Goal: Navigation & Orientation: Find specific page/section

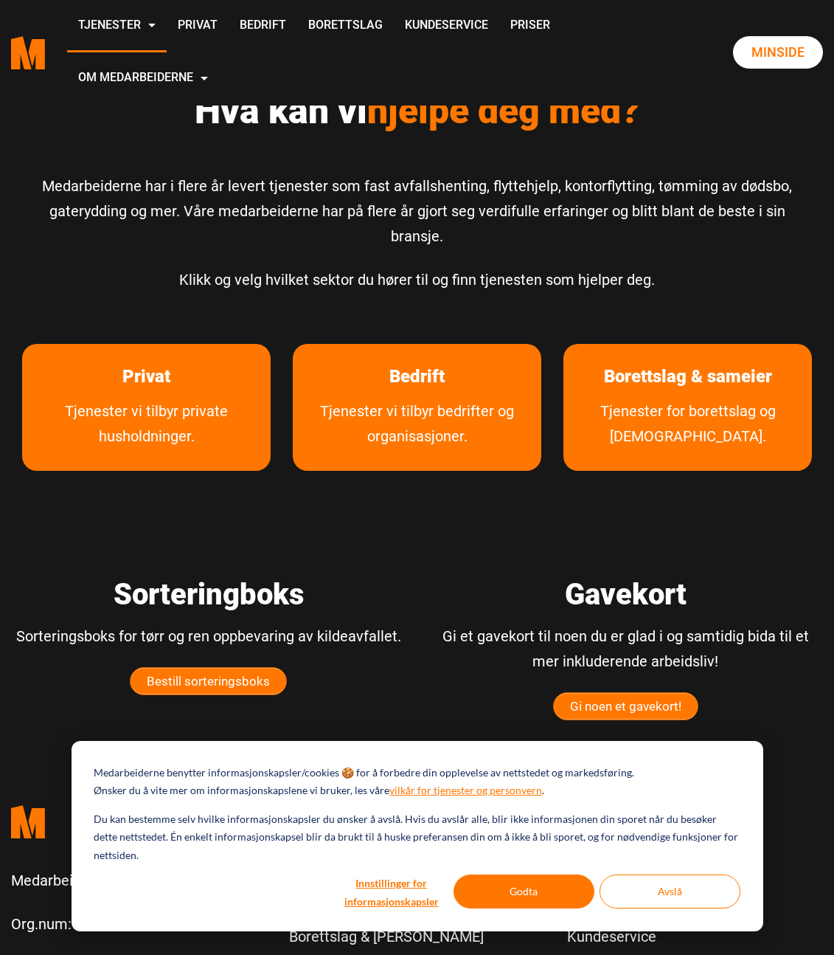
click at [426, 225] on div "Hva kan vi hjelpe deg med? Medarbeiderne har i flere år levert tjenester som fa…" at bounding box center [417, 211] width 812 height 244
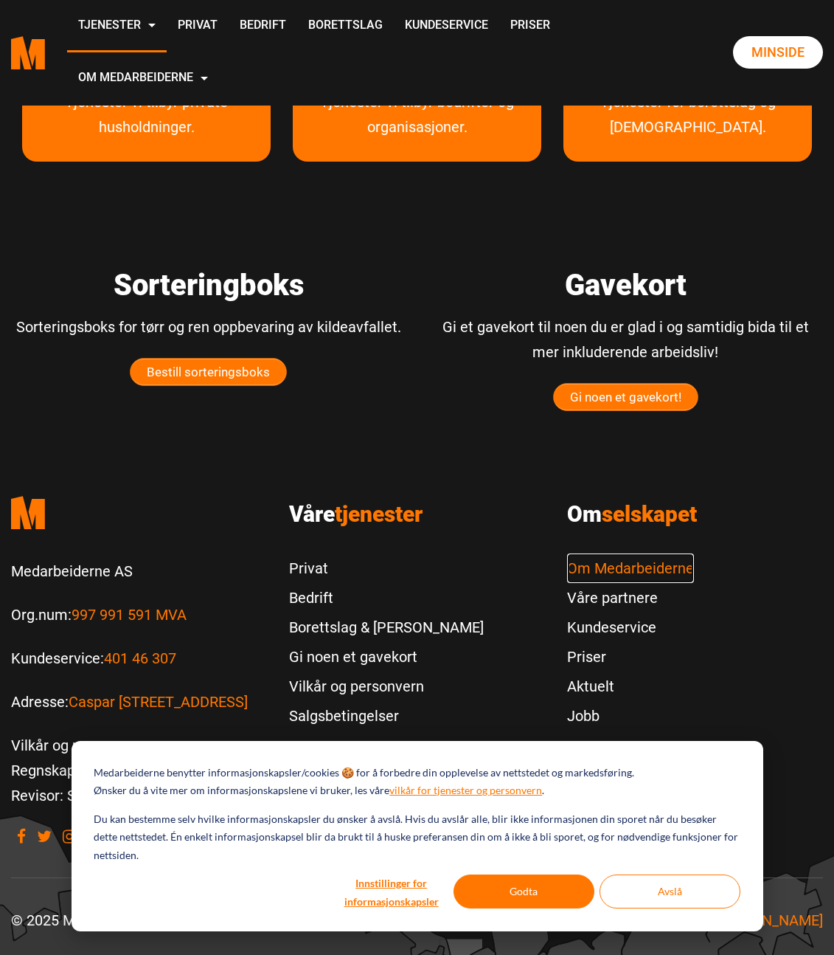
click at [592, 553] on link "Om Medarbeiderne" at bounding box center [630, 568] width 127 height 30
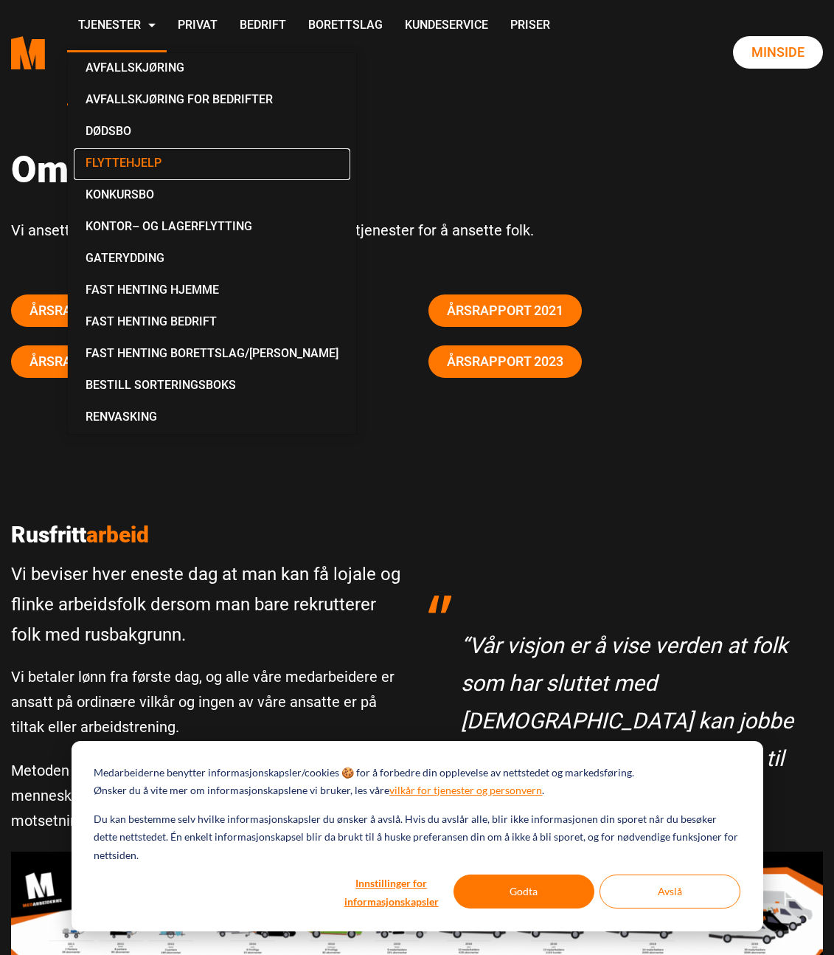
click at [123, 164] on link "Flyttehjelp" at bounding box center [212, 164] width 277 height 32
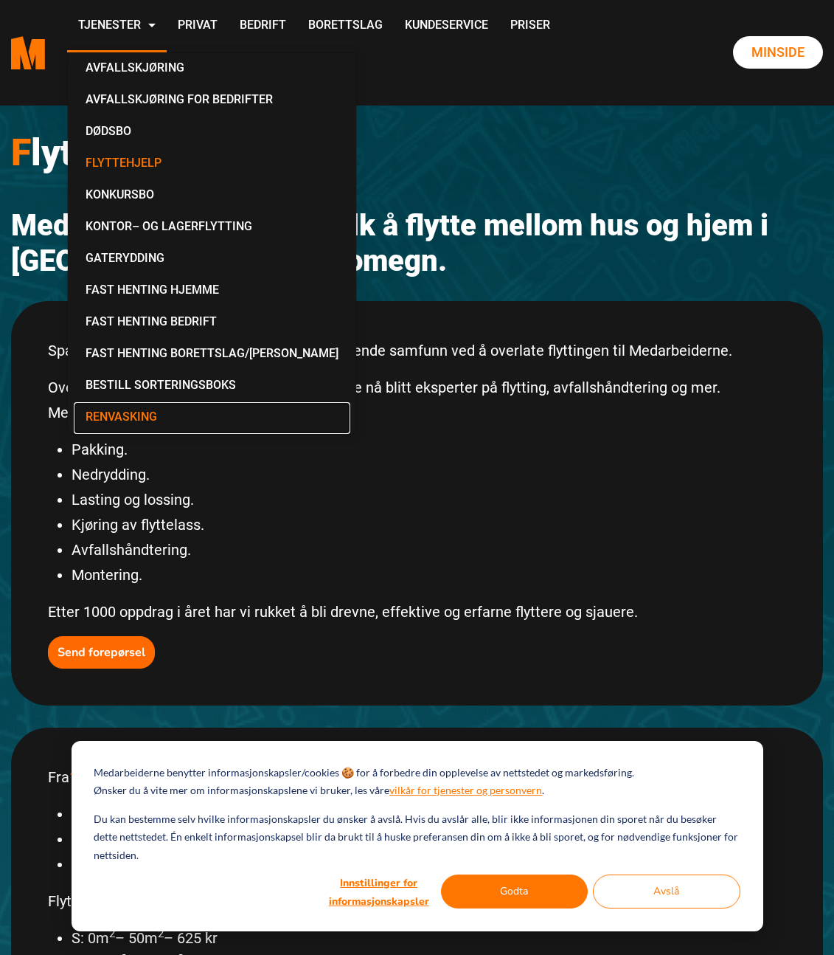
click at [134, 412] on link "Renvasking" at bounding box center [212, 418] width 277 height 32
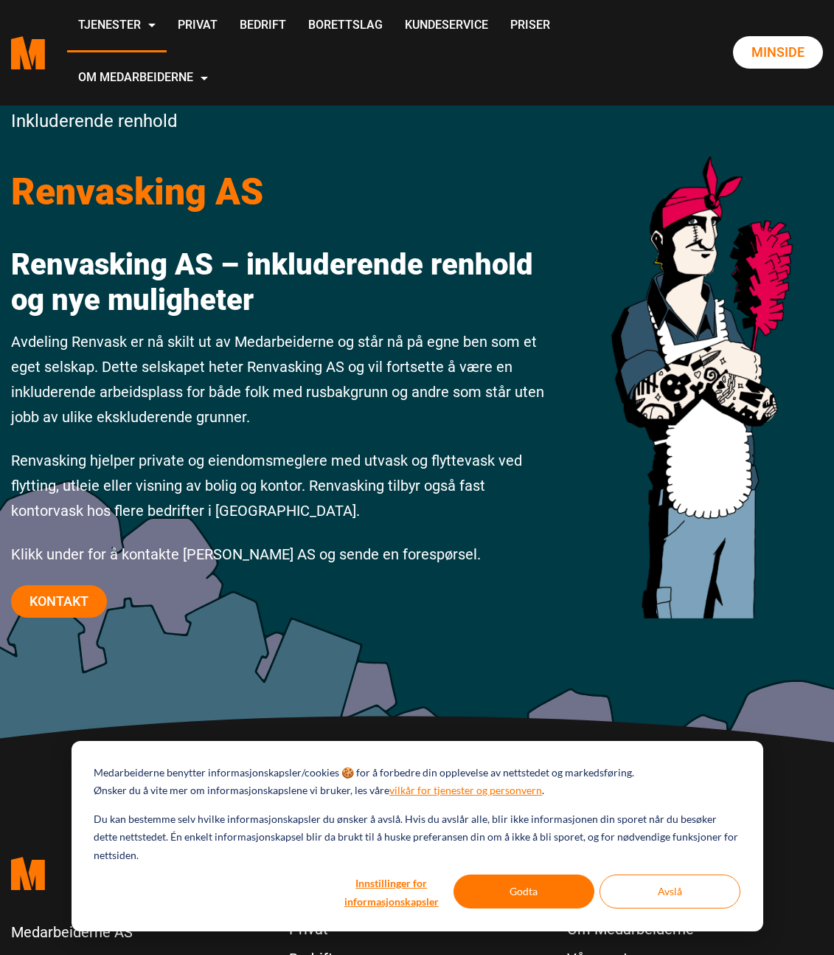
scroll to position [47, 0]
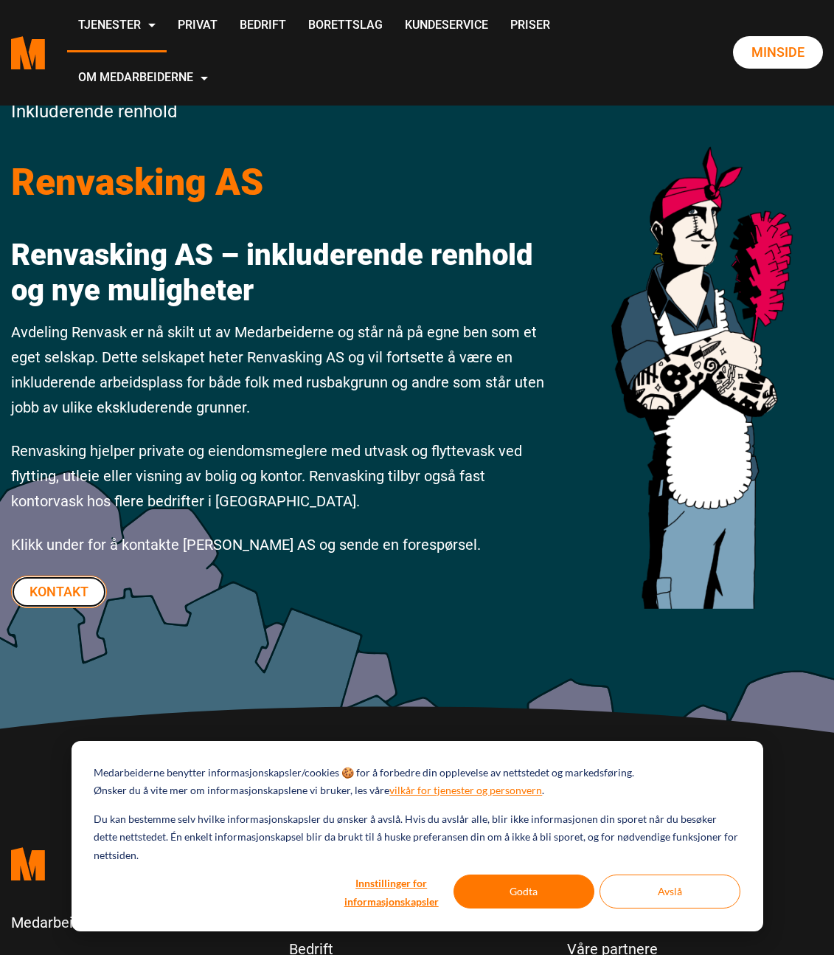
click at [80, 588] on link "Kontakt" at bounding box center [59, 591] width 96 height 32
